Goal: Information Seeking & Learning: Learn about a topic

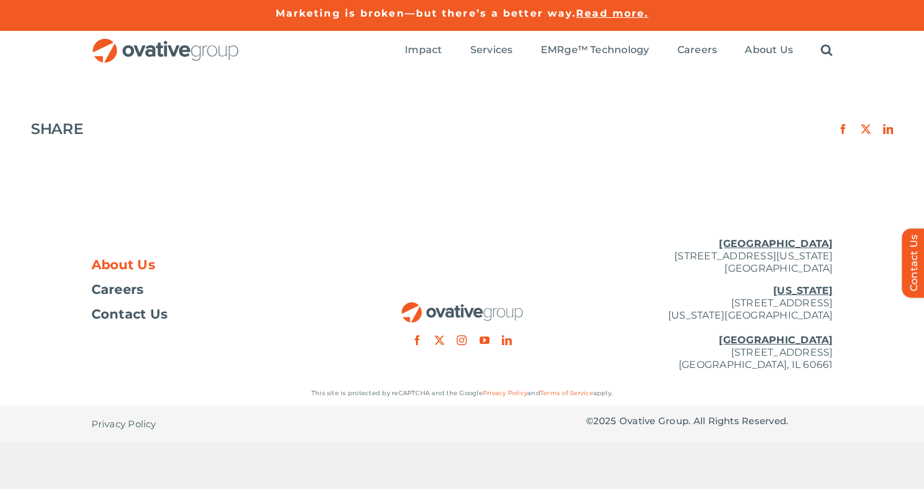
click at [128, 268] on span "About Us" at bounding box center [123, 265] width 64 height 12
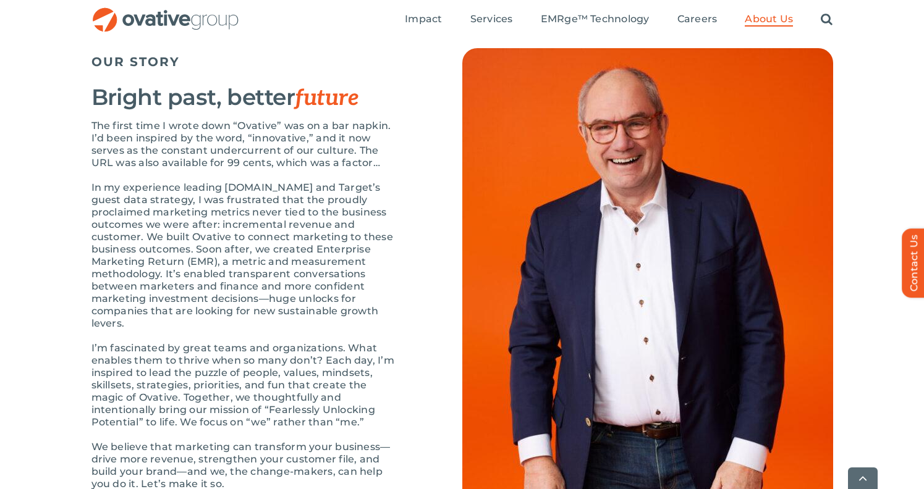
scroll to position [1570, 0]
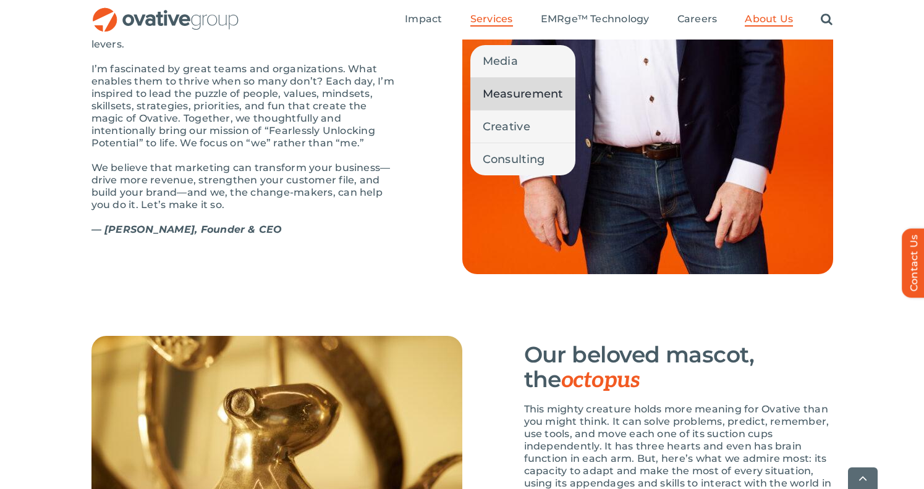
click at [543, 98] on span "Measurement" at bounding box center [523, 93] width 80 height 17
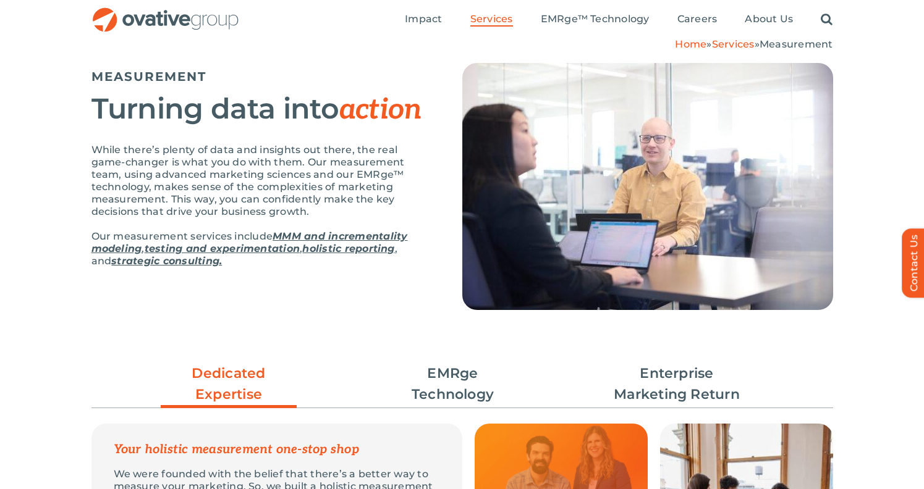
scroll to position [71, 0]
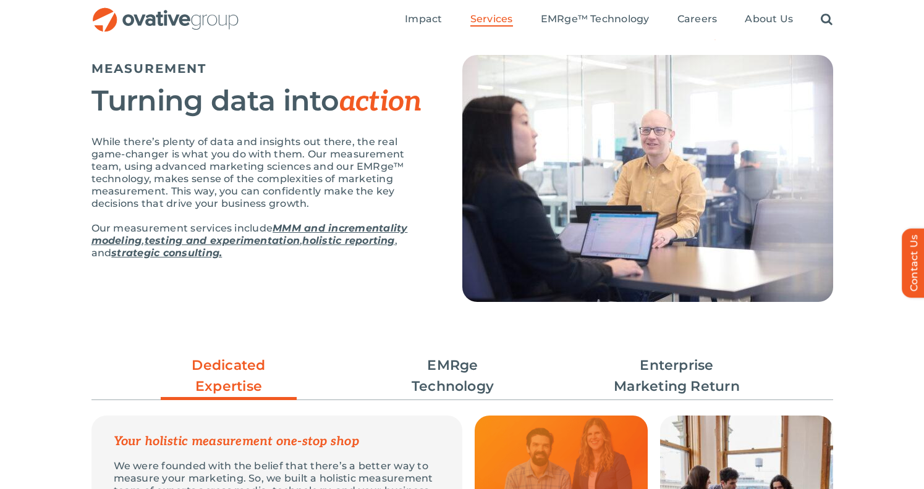
click at [286, 229] on link "MMM and incrementality modeling" at bounding box center [249, 234] width 316 height 24
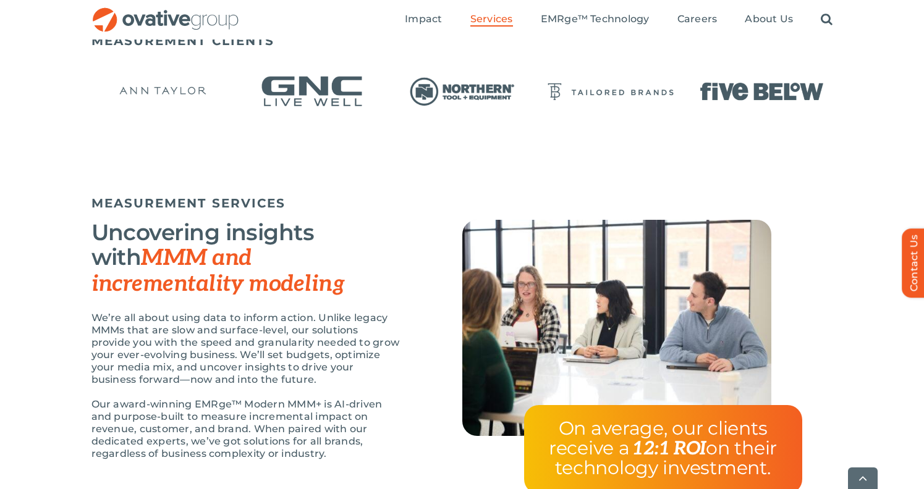
scroll to position [1038, 0]
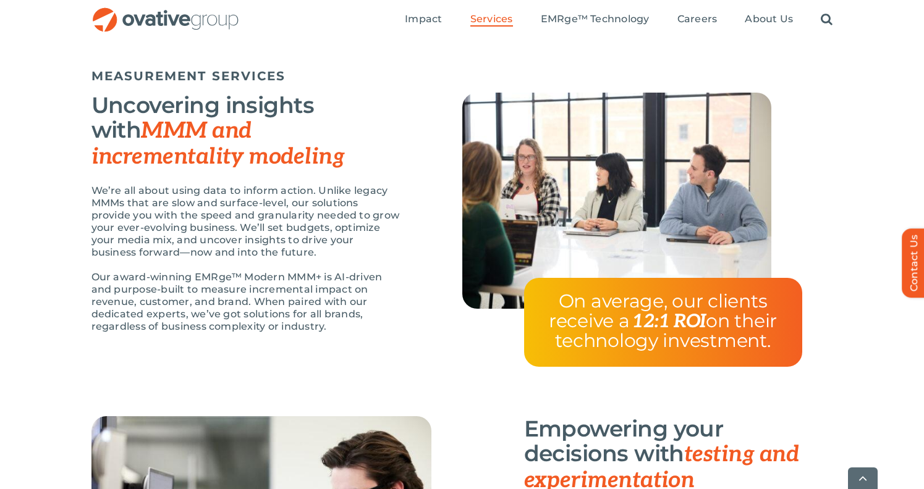
click at [91, 200] on div "MEASUREMENT SERVICES Uncovering insights with MMM and incrementality modeling W…" at bounding box center [462, 239] width 924 height 354
drag, startPoint x: 91, startPoint y: 200, endPoint x: 120, endPoint y: 201, distance: 29.7
click at [120, 201] on p "We’re all about using data to inform action. Unlike legacy MMMs that are slow a…" at bounding box center [245, 222] width 309 height 74
copy p "MMM"
click at [422, 188] on div "Uncovering insights with MMM and incrementality modeling We’re all about using …" at bounding box center [276, 219] width 371 height 253
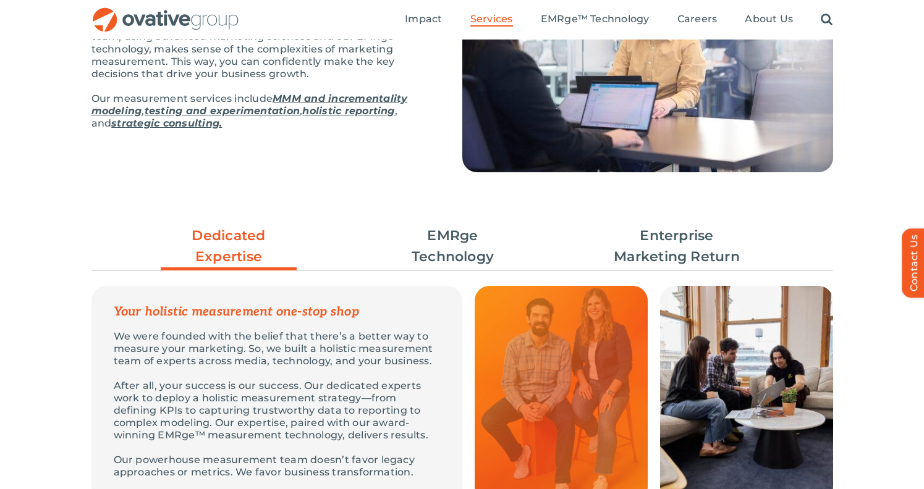
scroll to position [109, 0]
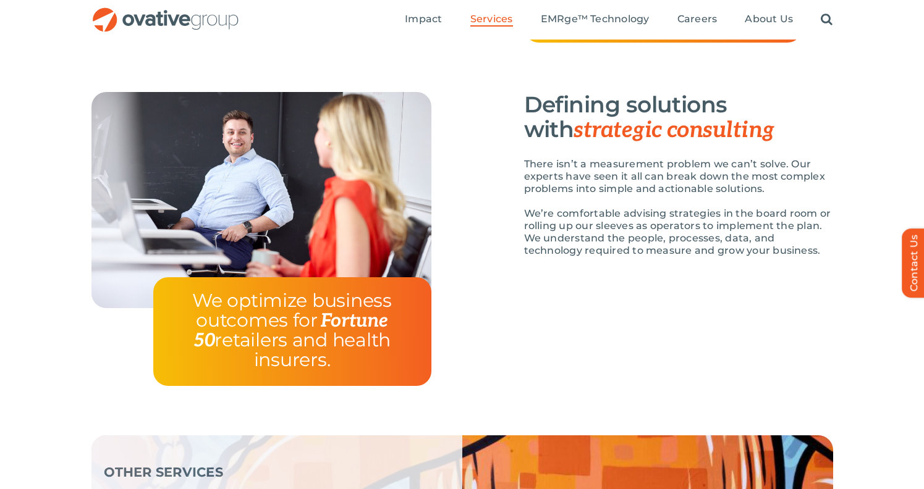
scroll to position [2022, 0]
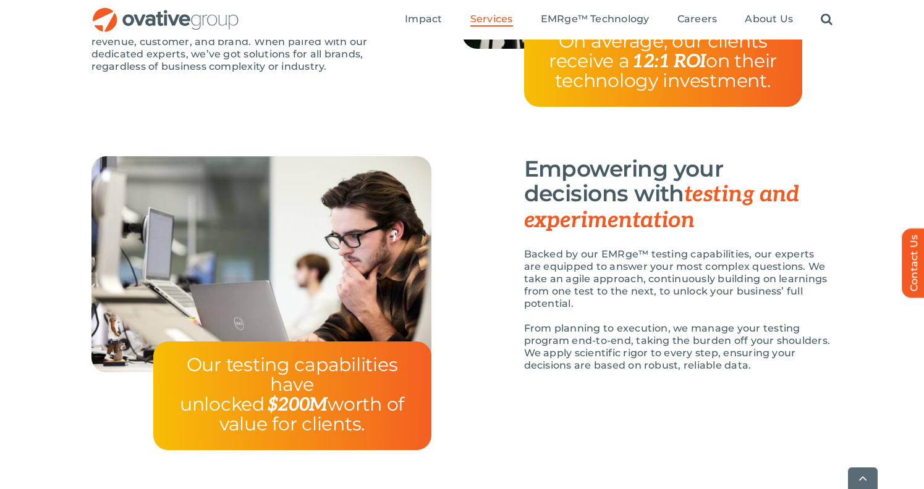
scroll to position [1362, 0]
